Goal: Task Accomplishment & Management: Manage account settings

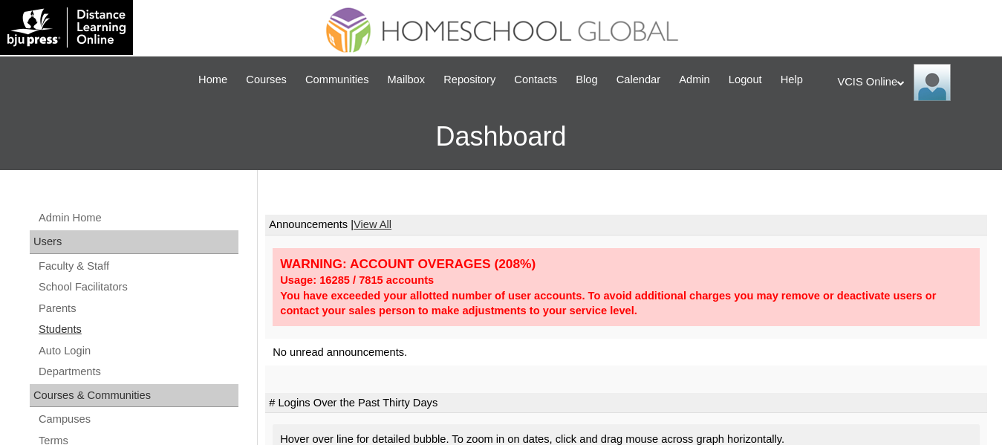
click at [71, 339] on link "Students" at bounding box center [137, 329] width 201 height 19
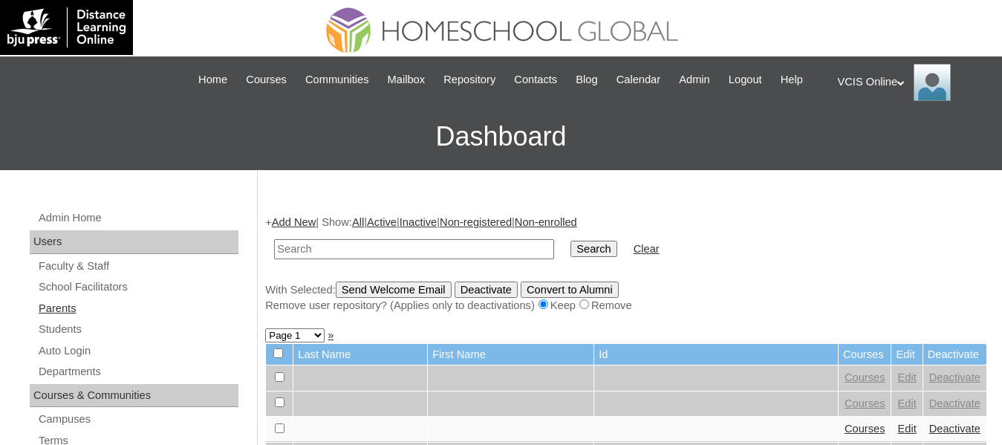
click at [67, 317] on link "Parents" at bounding box center [137, 308] width 201 height 19
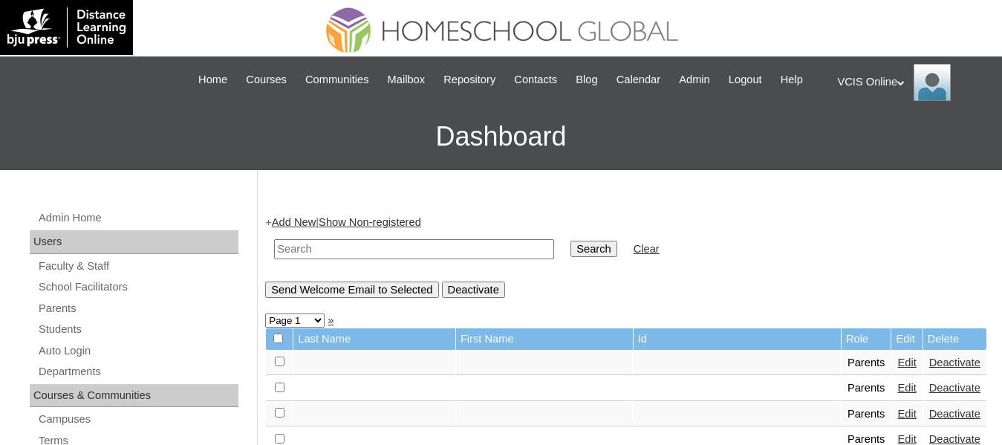
click at [377, 258] on input "text" at bounding box center [414, 249] width 280 height 20
paste input "VCIS0014-8A-PA2025"
type input "VCIS0014-8A-PA2025"
click at [570, 241] on input "Search" at bounding box center [593, 249] width 46 height 16
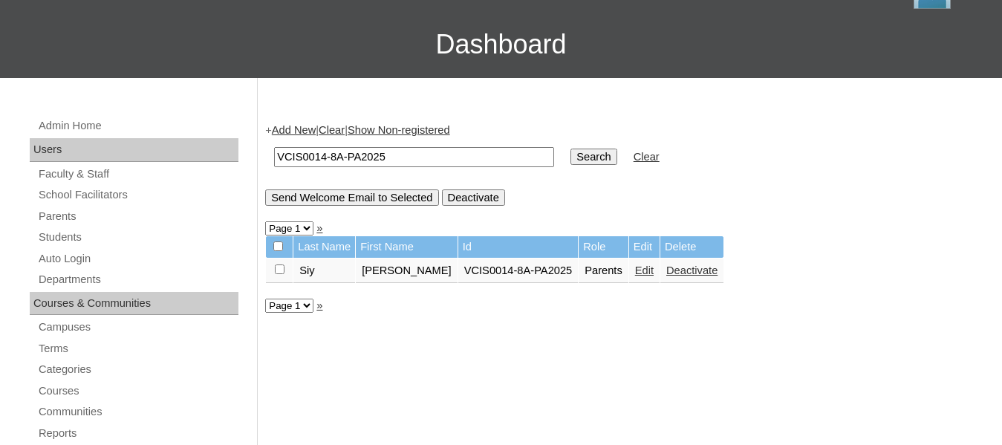
scroll to position [93, 0]
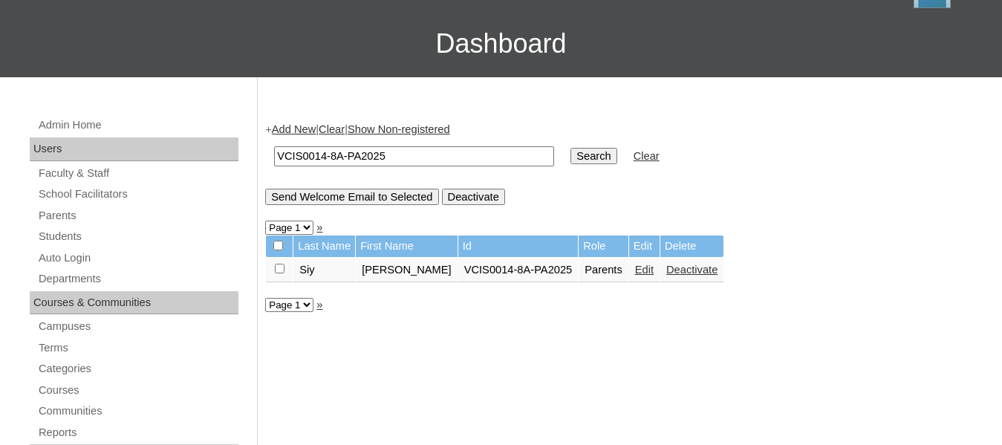
click at [635, 276] on link "Edit" at bounding box center [644, 270] width 19 height 12
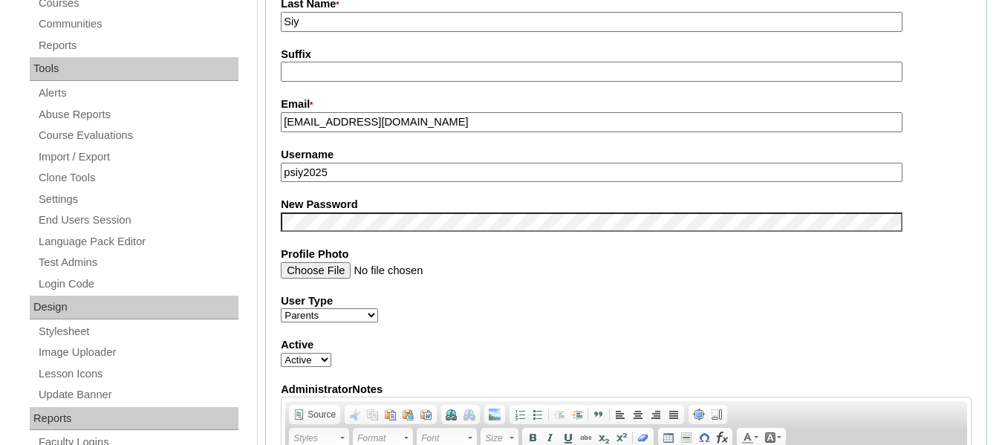
scroll to position [480, 0]
click at [434, 182] on input "psiy2025" at bounding box center [592, 172] width 622 height 20
type input "psiy2025"
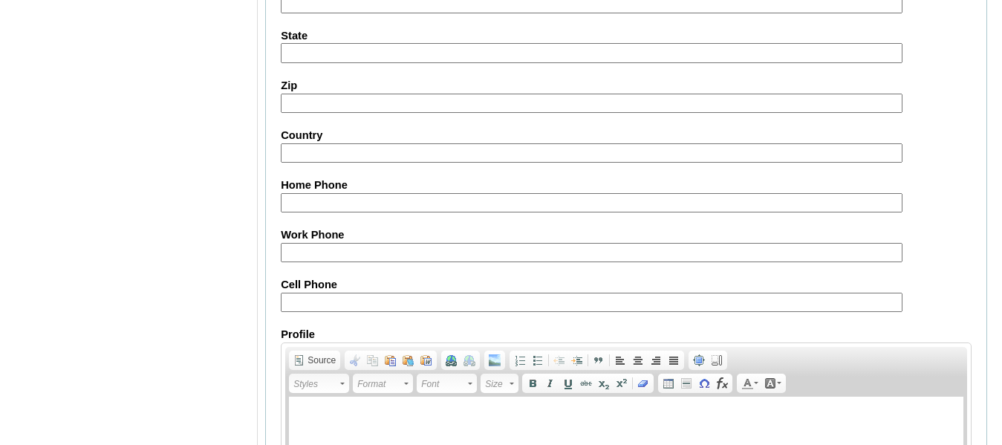
scroll to position [1524, 0]
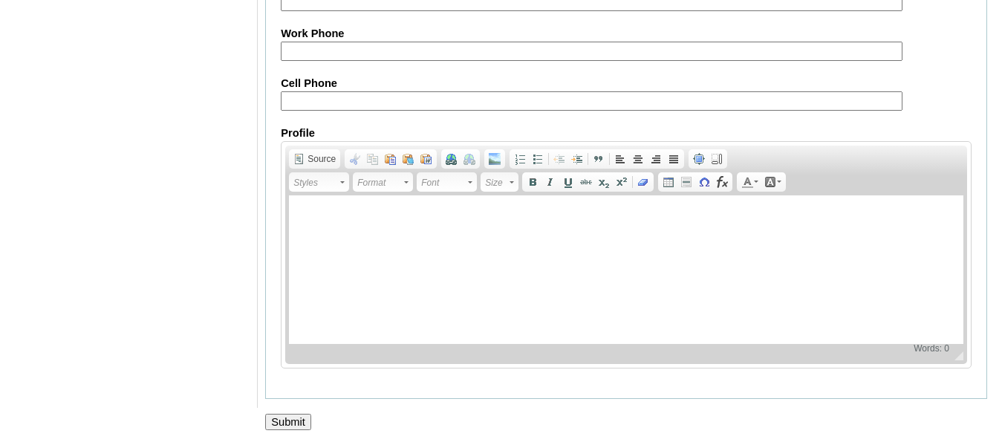
click at [276, 426] on input "Submit" at bounding box center [288, 422] width 46 height 16
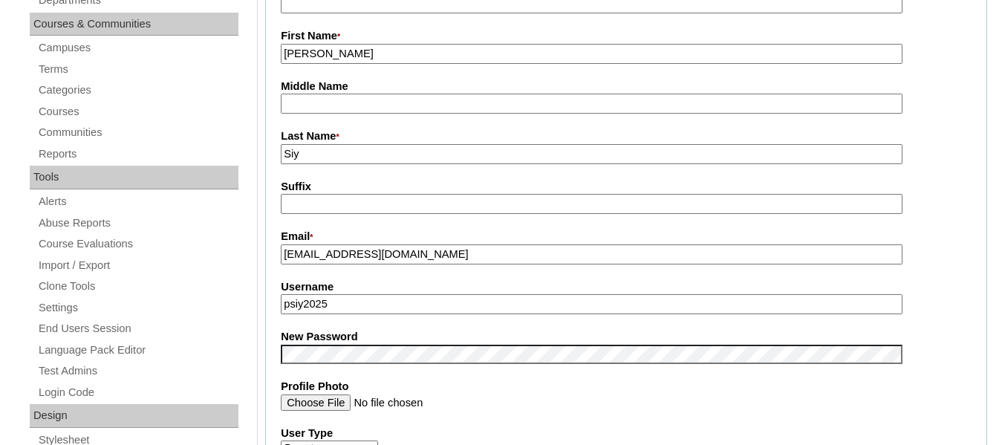
scroll to position [372, 0]
click at [291, 313] on input "psiy2025" at bounding box center [592, 303] width 622 height 20
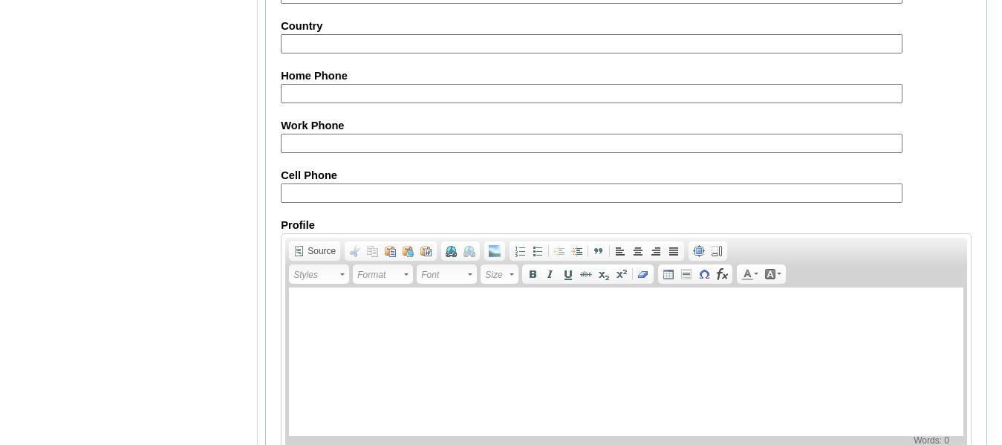
scroll to position [1548, 0]
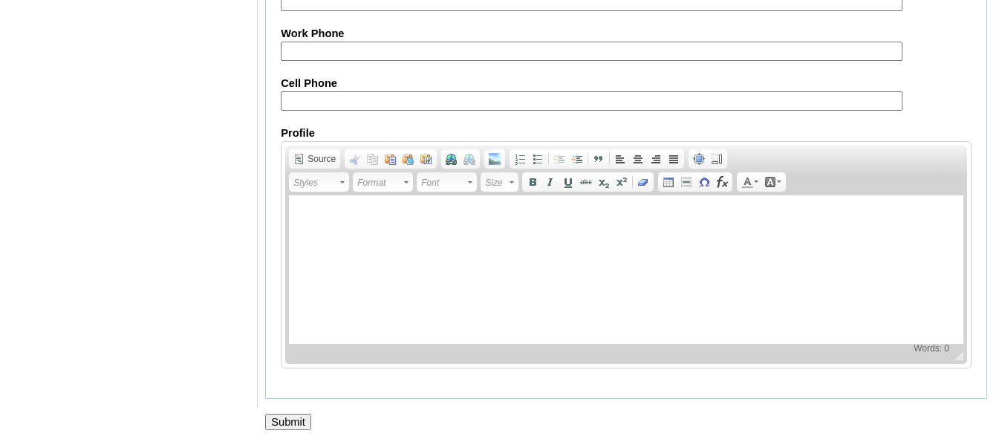
type input "pmsiy2025"
click at [294, 421] on input "Submit" at bounding box center [288, 422] width 46 height 16
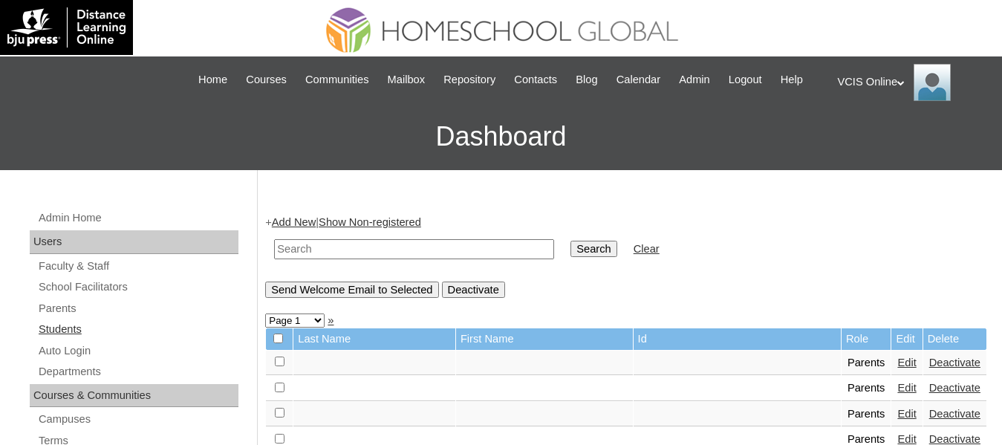
click at [68, 339] on link "Students" at bounding box center [137, 329] width 201 height 19
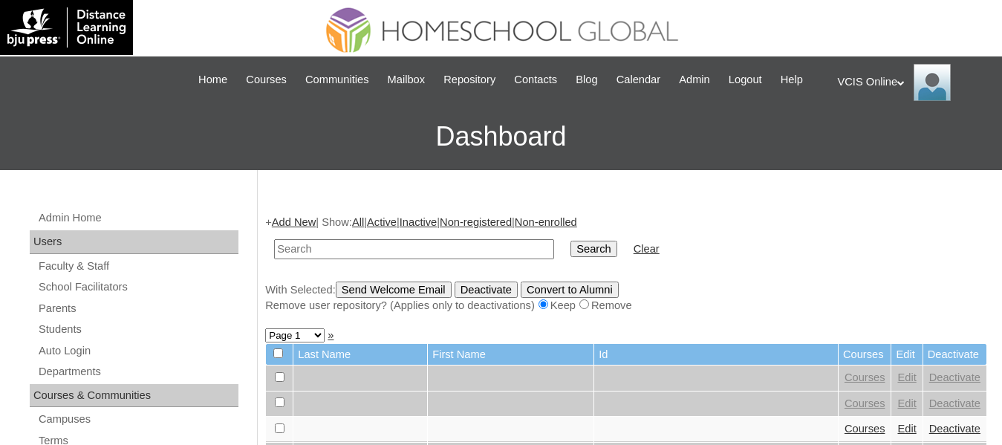
paste input "VCIS0014-8A-SA2025"
type input "VCIS0014-8A-SA2025"
click at [570, 241] on input "Search" at bounding box center [593, 249] width 46 height 16
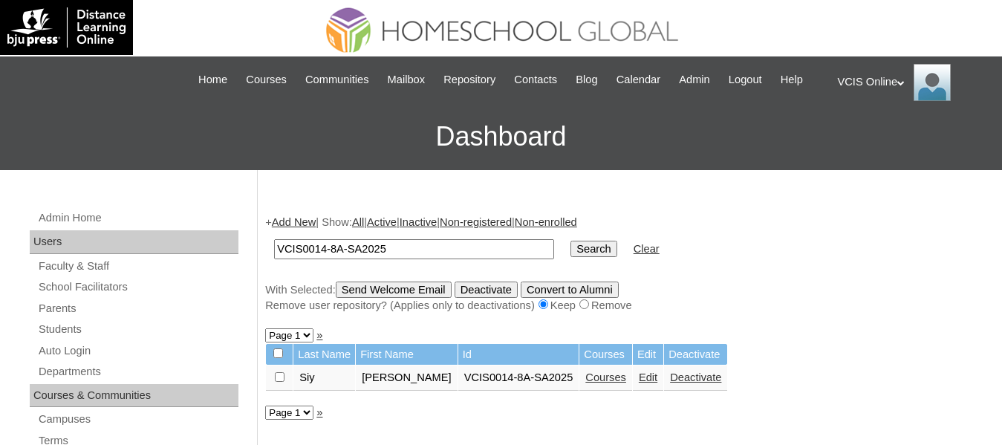
click at [585, 383] on link "Courses" at bounding box center [605, 377] width 41 height 12
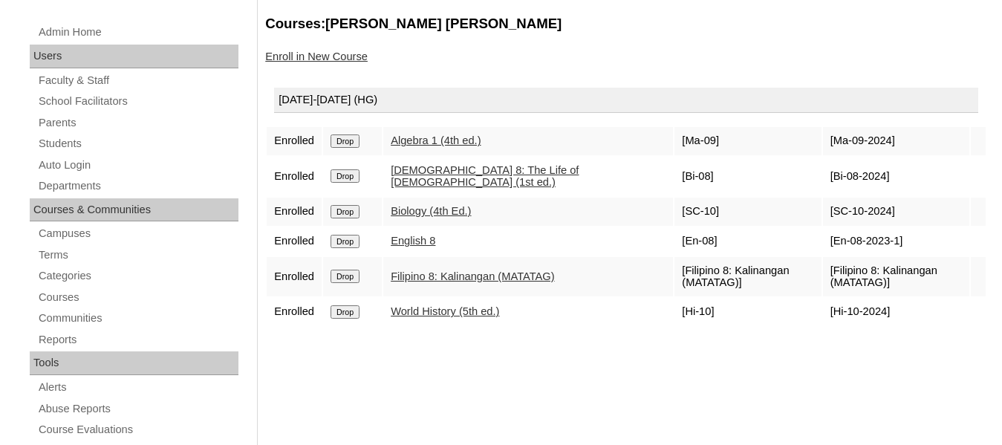
scroll to position [186, 0]
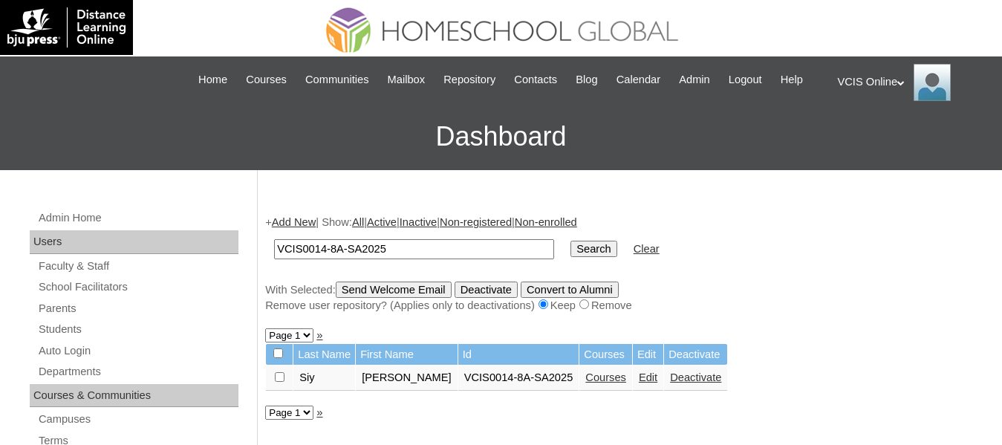
click at [639, 383] on link "Edit" at bounding box center [648, 377] width 19 height 12
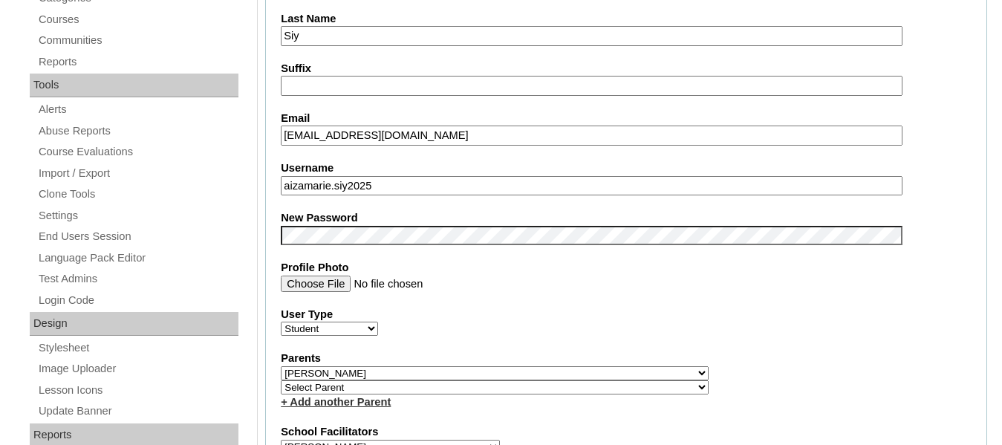
scroll to position [470, 0]
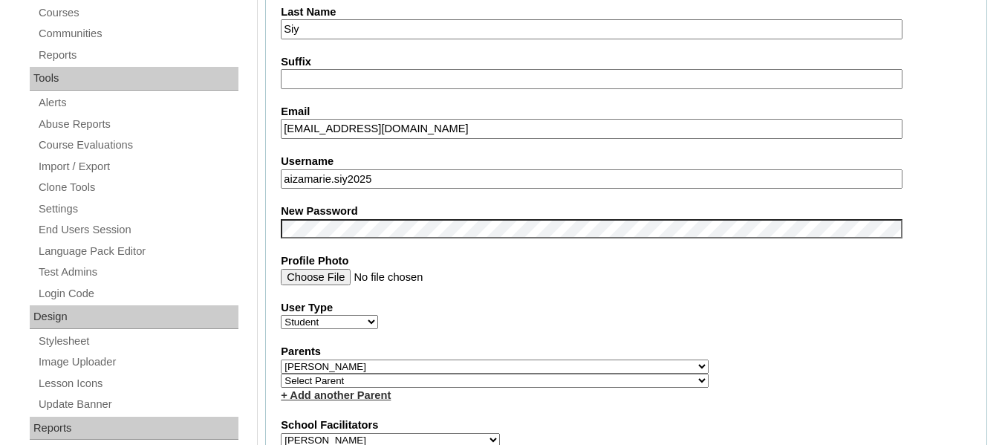
click at [441, 189] on input "aizamarie.siy2025" at bounding box center [592, 179] width 622 height 20
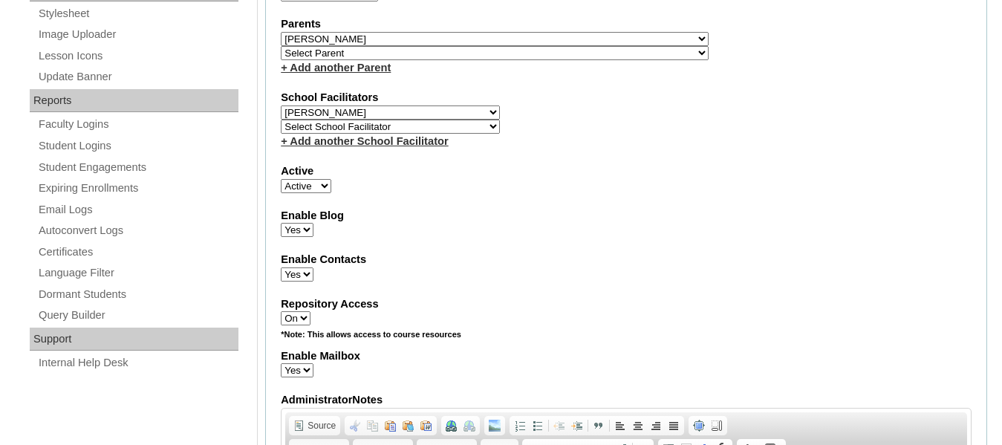
scroll to position [797, 0]
click at [408, 61] on select "Select Parent , , , , , , , , , , , , , , , , , , , , , , , , , , , , , , , , ,…" at bounding box center [495, 54] width 428 height 14
select select "43087"
click at [281, 61] on select "Select Parent , , , , , , , , , , , , , , , , , , , , , , , , , , , , , , , , ,…" at bounding box center [495, 54] width 428 height 14
click at [377, 74] on link "+ Add another Parent" at bounding box center [336, 68] width 110 height 12
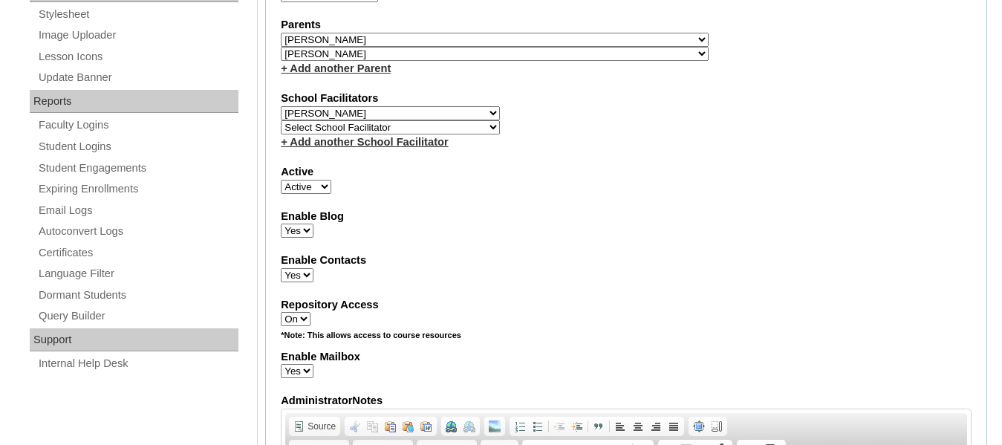
click at [389, 74] on link "+ Add another Parent" at bounding box center [336, 68] width 110 height 12
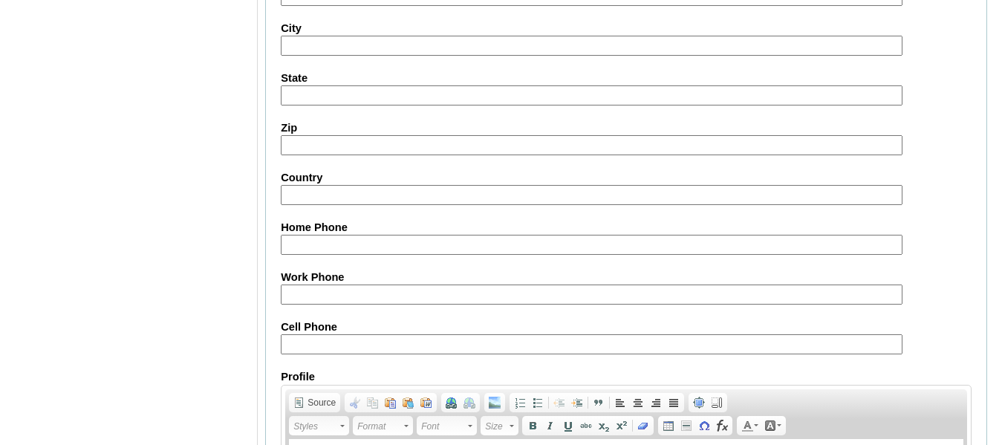
scroll to position [1849, 0]
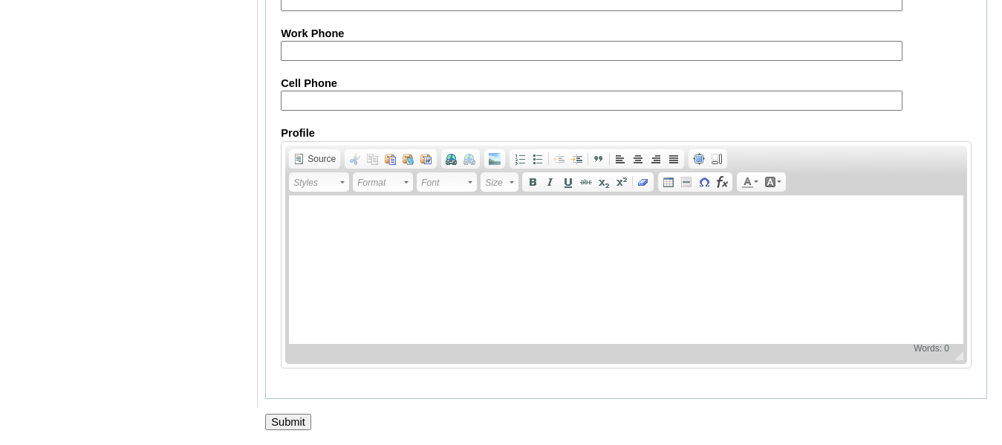
click at [284, 414] on input "Submit" at bounding box center [288, 422] width 46 height 16
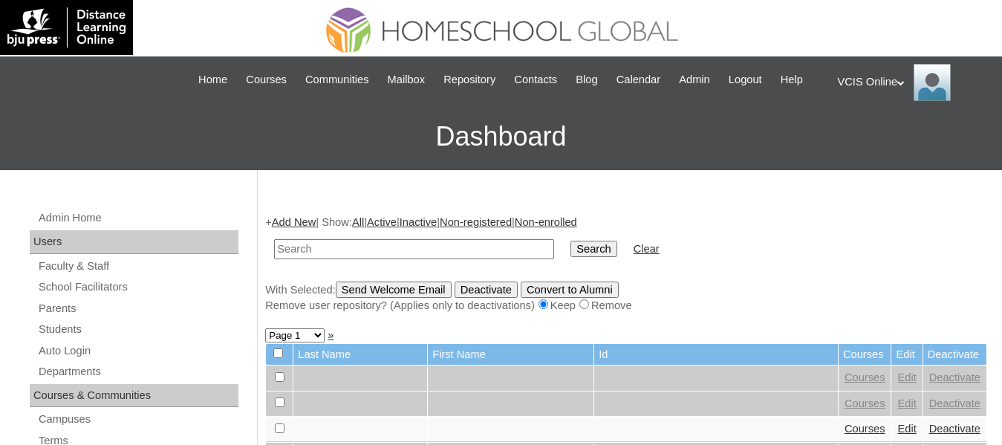
click at [858, 85] on div "VCIS Online My Profile My Settings Logout" at bounding box center [913, 82] width 150 height 37
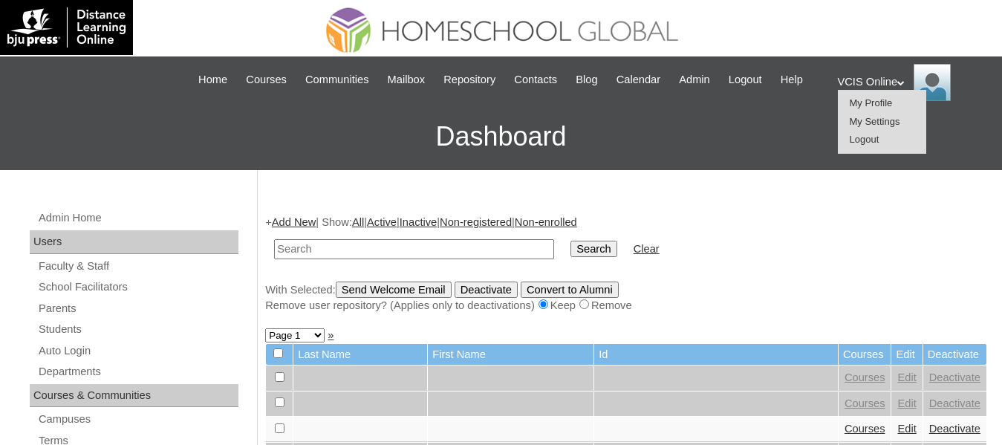
click at [854, 145] on span "Logout" at bounding box center [865, 139] width 30 height 11
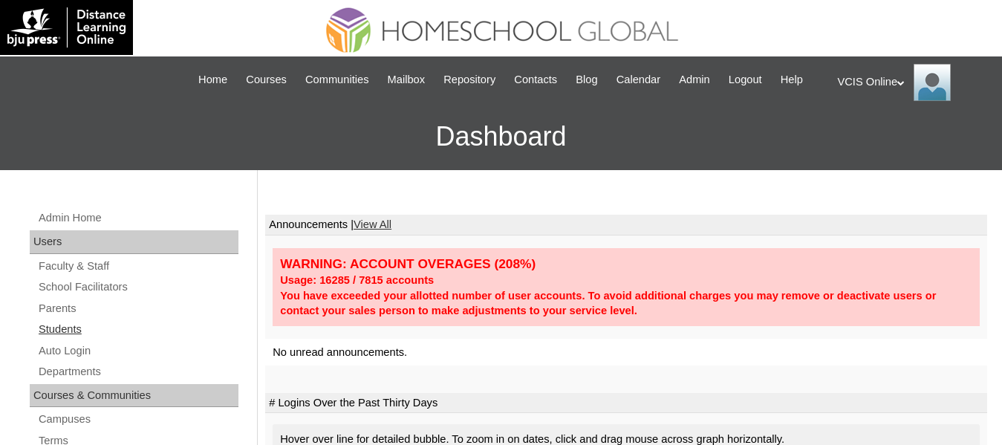
click at [60, 339] on link "Students" at bounding box center [137, 329] width 201 height 19
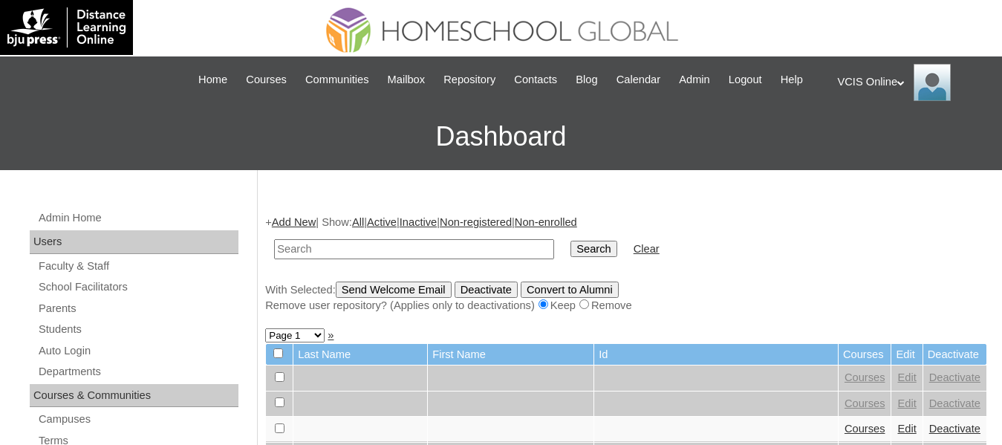
click at [325, 259] on input "text" at bounding box center [414, 249] width 280 height 20
type input "Aiza marie"
click at [570, 241] on input "Search" at bounding box center [593, 249] width 46 height 16
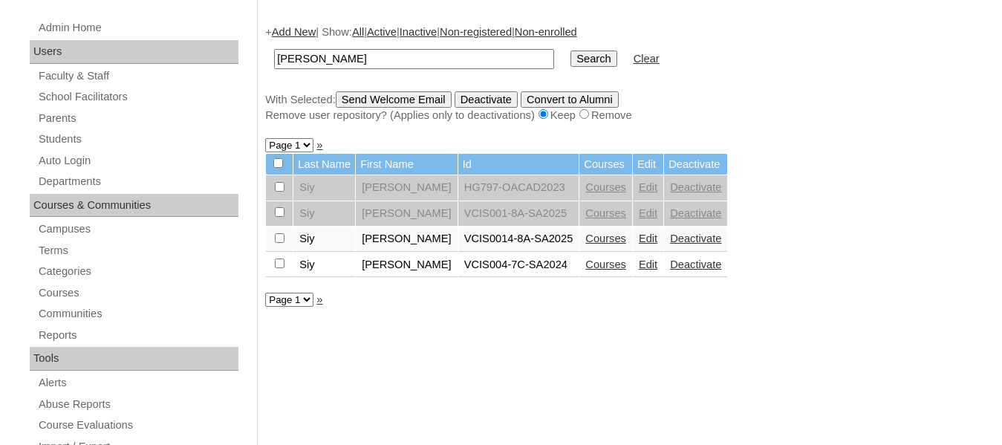
scroll to position [191, 0]
click at [639, 244] on link "Edit" at bounding box center [648, 238] width 19 height 12
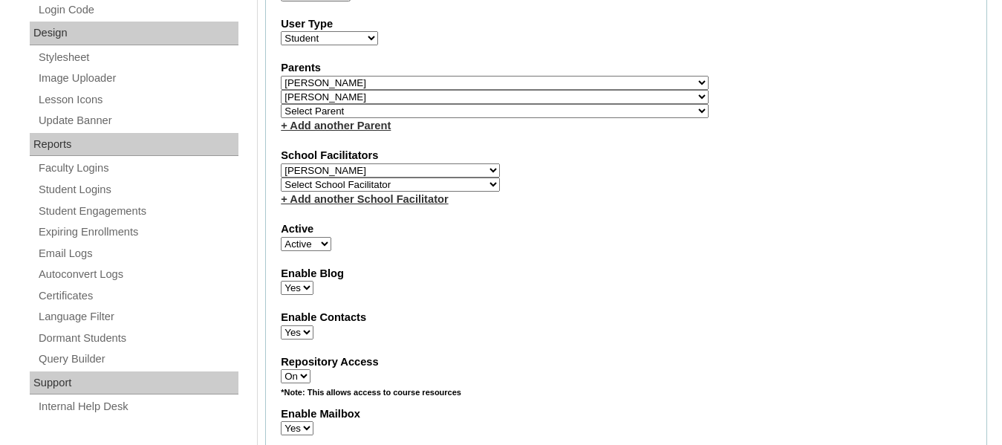
scroll to position [751, 0]
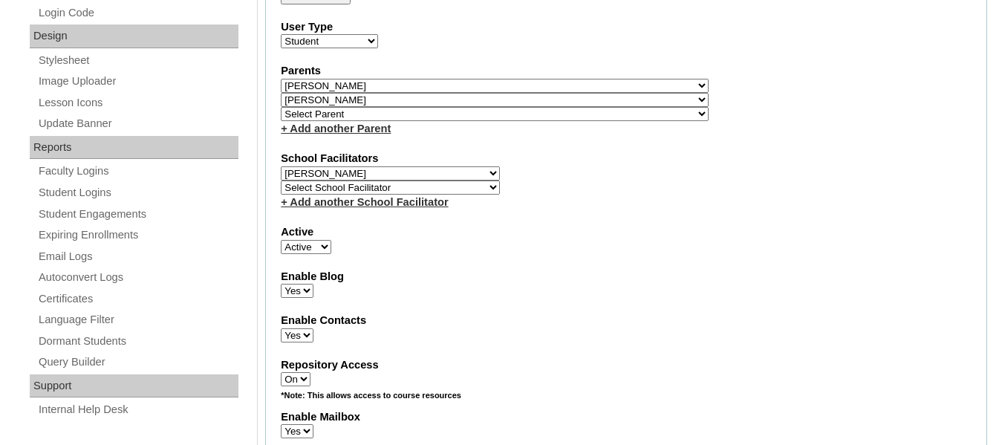
click at [493, 121] on select "Select Parent , , , , , , , , , , , , , , , , , , , , , , , , , , , , , , , , ,…" at bounding box center [495, 114] width 428 height 14
select select "39492"
click at [281, 121] on select "Select Parent , , , , , , , , , , , , , , , , , , , , , , , , , , , , , , , , ,…" at bounding box center [495, 114] width 428 height 14
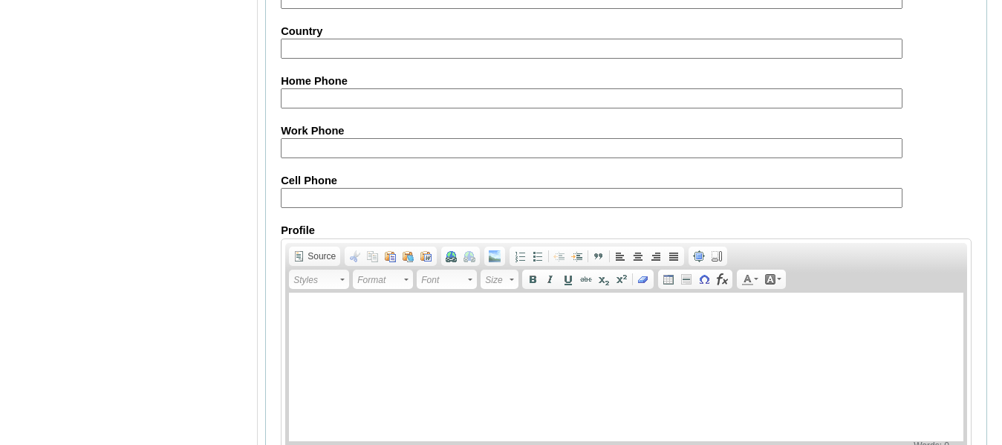
scroll to position [1863, 0]
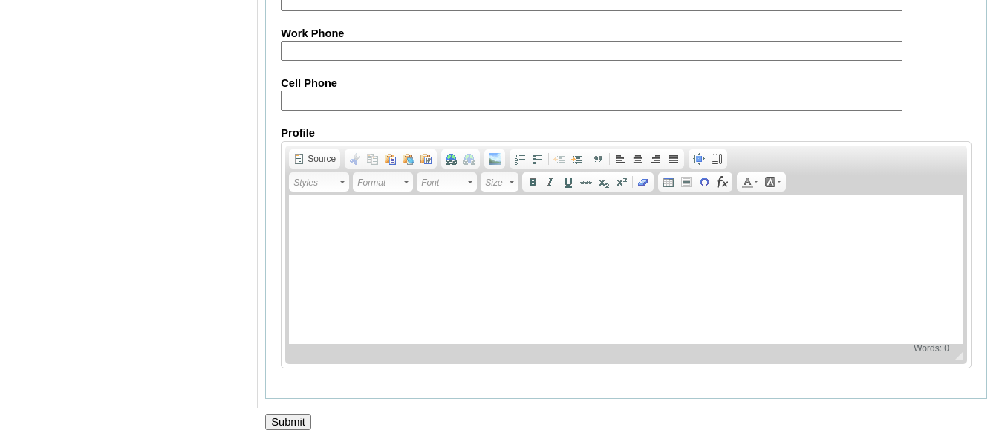
click at [270, 421] on input "Submit" at bounding box center [288, 422] width 46 height 16
